Goal: Navigation & Orientation: Find specific page/section

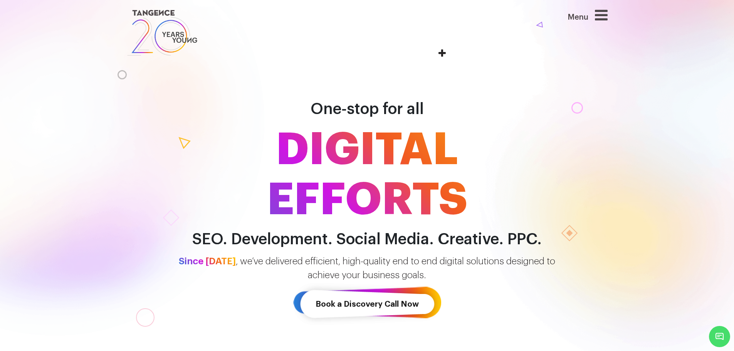
click at [608, 18] on icon at bounding box center [601, 15] width 13 height 15
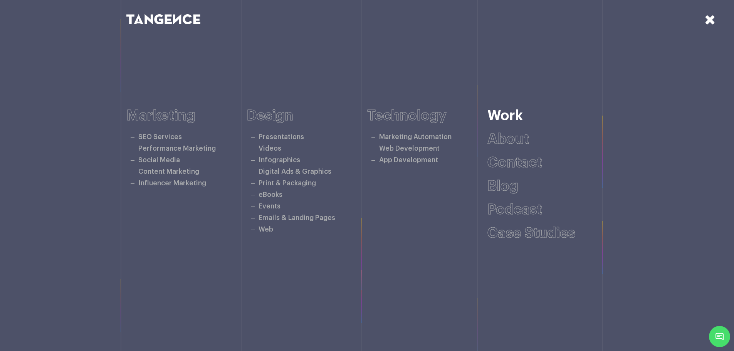
click at [503, 119] on link "Work" at bounding box center [504, 116] width 35 height 14
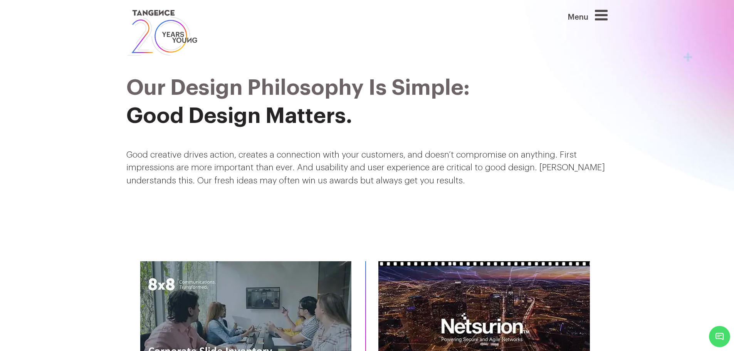
click at [603, 17] on icon at bounding box center [601, 15] width 13 height 15
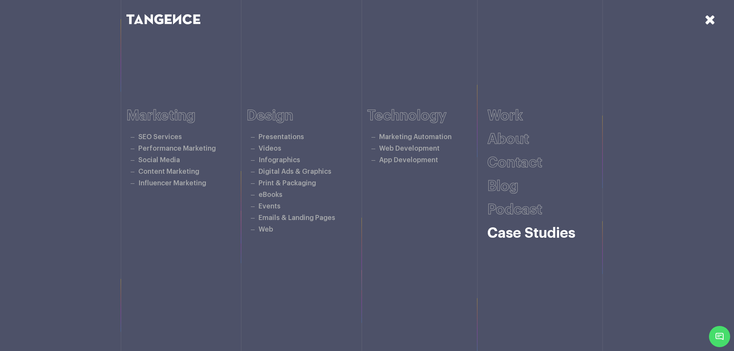
click at [521, 237] on link "Case studies" at bounding box center [531, 233] width 88 height 14
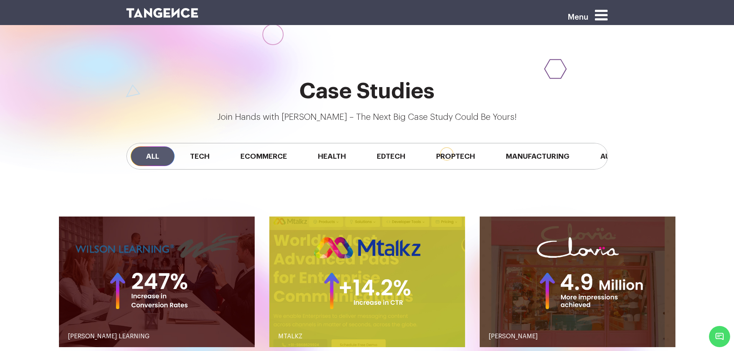
scroll to position [655, 0]
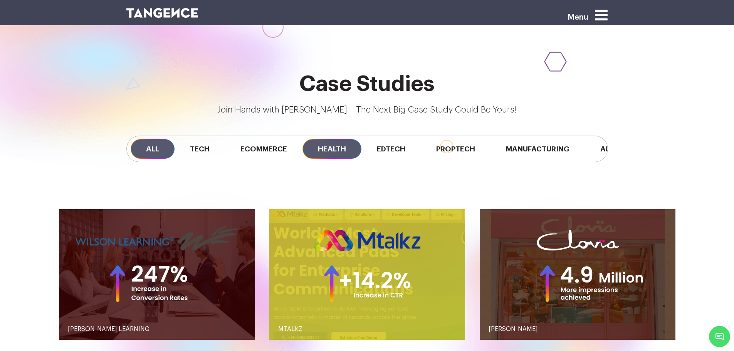
click at [340, 149] on span "Health" at bounding box center [331, 149] width 59 height 20
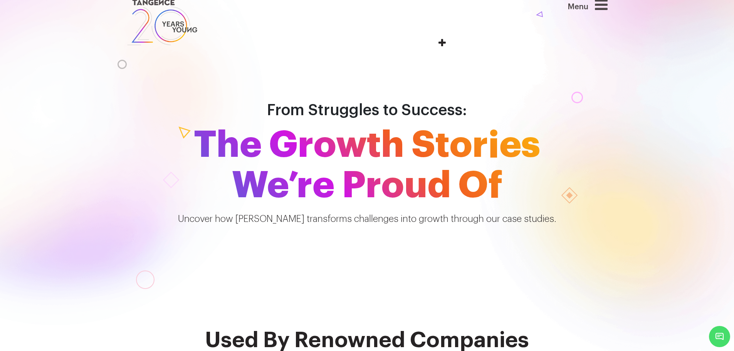
scroll to position [0, 0]
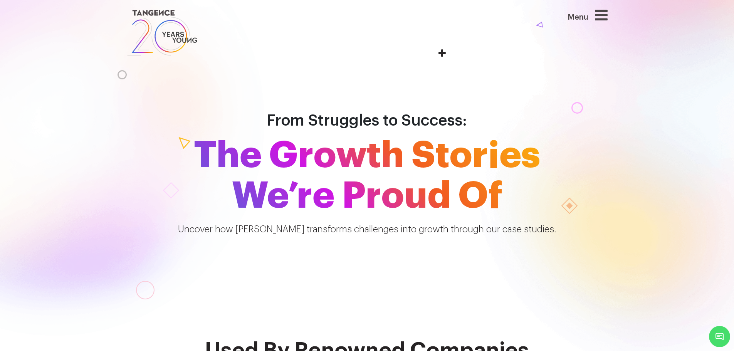
click at [159, 14] on img at bounding box center [162, 33] width 72 height 50
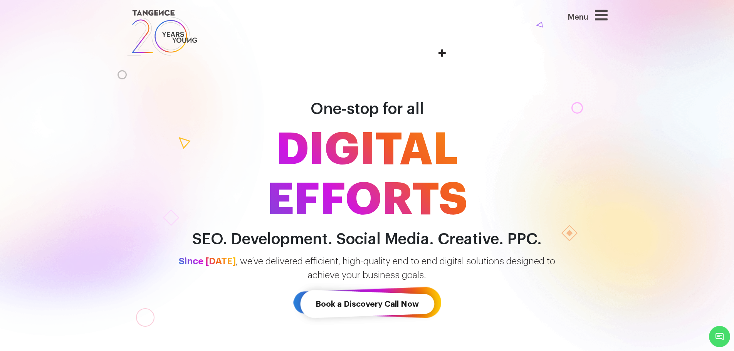
click at [600, 18] on icon at bounding box center [601, 15] width 13 height 15
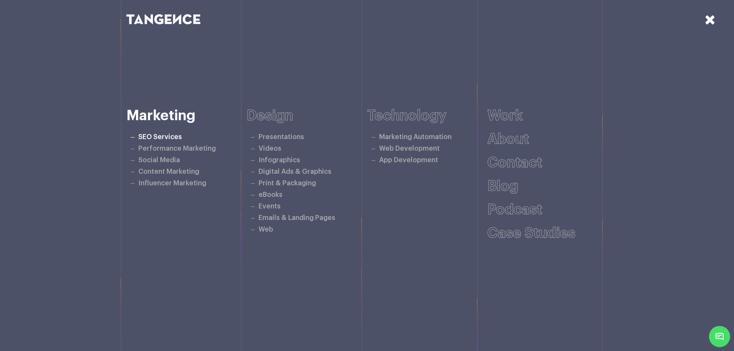
click at [162, 137] on link "SEO Services" at bounding box center [160, 137] width 44 height 7
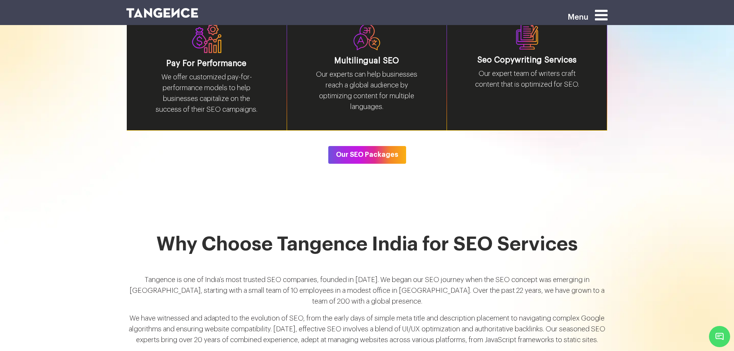
scroll to position [1233, 0]
